Goal: Navigation & Orientation: Find specific page/section

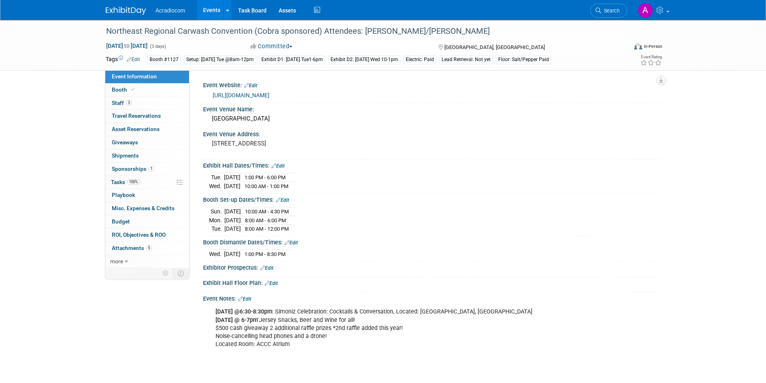
click at [127, 8] on img at bounding box center [126, 11] width 40 height 8
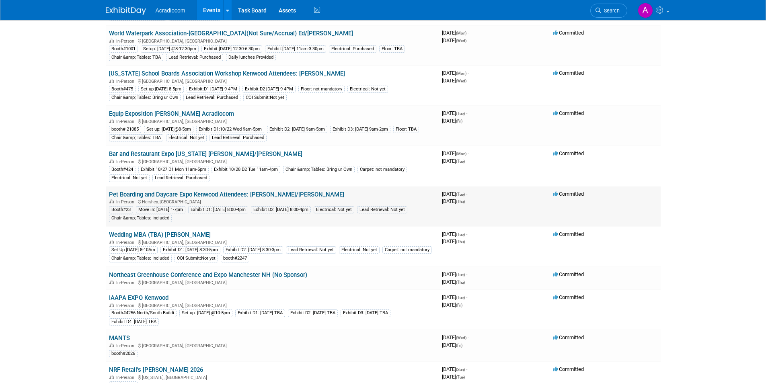
scroll to position [161, 0]
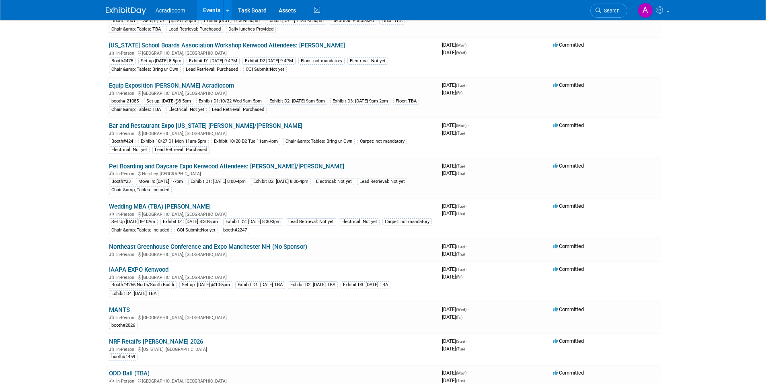
click at [37, 192] on body "Acradiocom Events Add Event Bulk Upload Events Shareable Event Boards Recently …" at bounding box center [383, 30] width 766 height 383
click at [178, 163] on link "Pet Boarding and Daycare Expo Kenwood Attendees: [PERSON_NAME]/[PERSON_NAME]" at bounding box center [226, 166] width 235 height 7
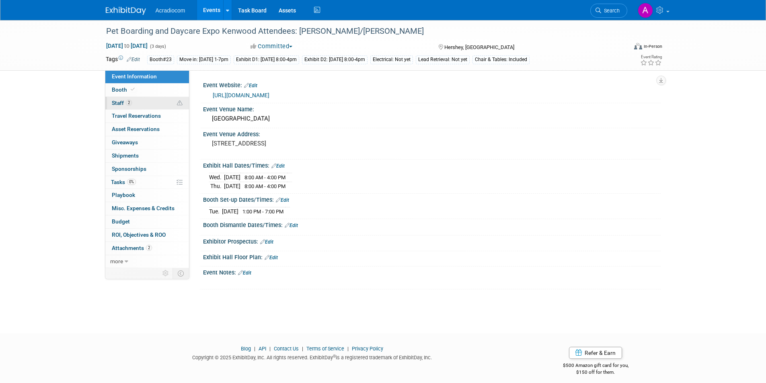
click at [141, 98] on link "2 Staff 2" at bounding box center [147, 103] width 84 height 13
